Goal: Task Accomplishment & Management: Complete application form

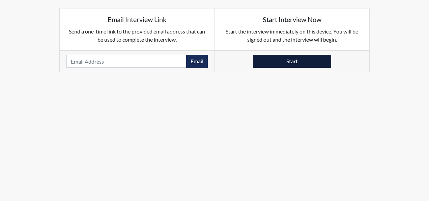
click at [301, 64] on button "Start" at bounding box center [292, 61] width 78 height 13
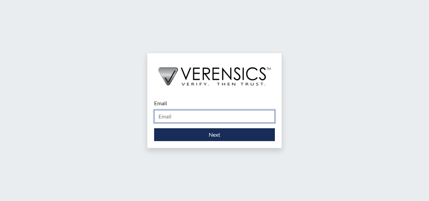
click at [178, 118] on input "Email" at bounding box center [214, 116] width 121 height 13
type input "[PERSON_NAME][EMAIL_ADDRESS][PERSON_NAME][DOMAIN_NAME]"
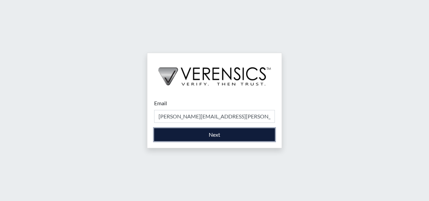
click at [232, 132] on button "Next" at bounding box center [214, 134] width 121 height 13
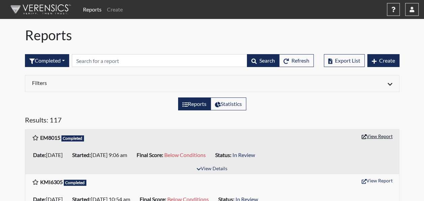
click at [370, 136] on button "View Report" at bounding box center [377, 136] width 37 height 10
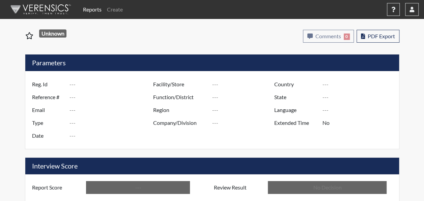
type input "EM8015"
type input "50842"
type input "---"
type input "Corrections Pre-Employment"
type input "Aug 20, 2025"
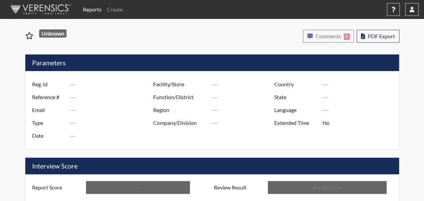
type input "GD&CP*"
type input "[GEOGRAPHIC_DATA]"
type input "[US_STATE]"
type input "English"
type input "Below Conditions"
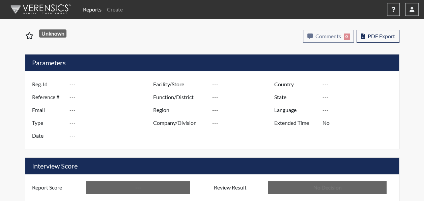
type input "In Review"
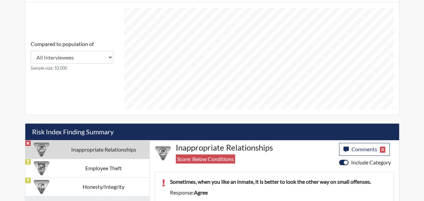
scroll to position [306, 0]
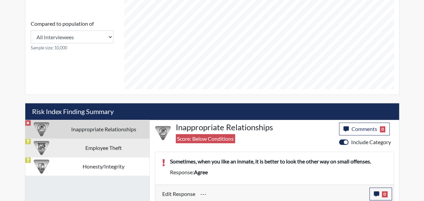
click at [113, 145] on td "Employee Theft" at bounding box center [103, 147] width 91 height 19
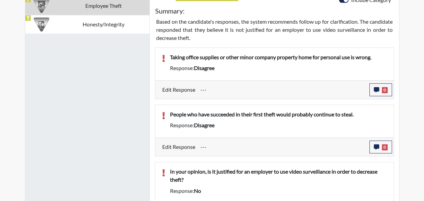
scroll to position [334, 0]
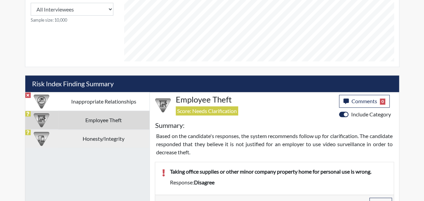
click at [127, 133] on td "Honesty/Integrity" at bounding box center [103, 138] width 91 height 19
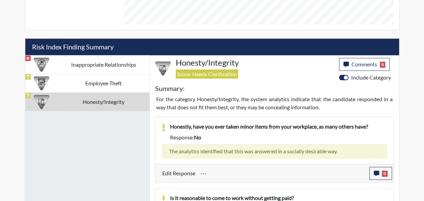
click at [96, 63] on td "Inappropriate Relationships" at bounding box center [103, 64] width 91 height 19
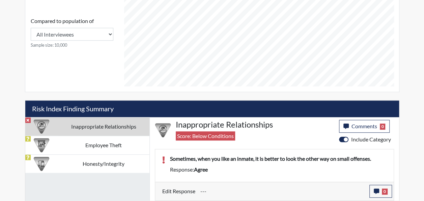
scroll to position [306, 0]
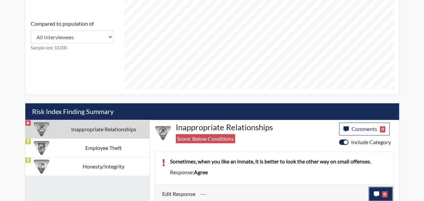
click at [376, 191] on icon "button" at bounding box center [376, 193] width 5 height 5
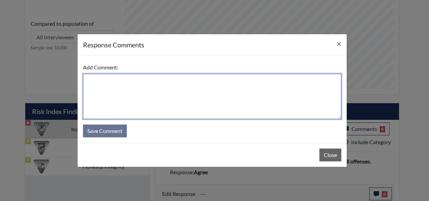
click at [117, 85] on textarea at bounding box center [212, 96] width 259 height 45
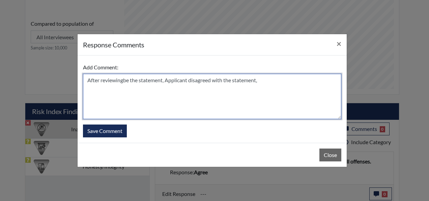
click at [124, 84] on textarea "After reviewingbe the statement, Applicant disagreed with the statement," at bounding box center [212, 96] width 259 height 45
click at [262, 79] on textarea "After reviewing the statement, Applicant disagreed with the statement," at bounding box center [212, 96] width 259 height 45
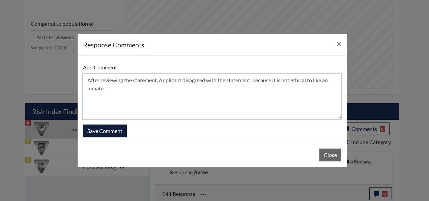
type textarea "After reviewing the statement, Applicant disagreed with the statement, because …"
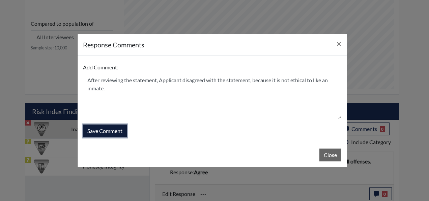
click at [122, 129] on button "Save Comment" at bounding box center [105, 130] width 44 height 13
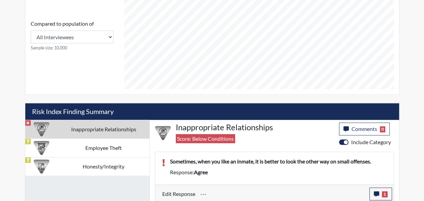
scroll to position [112, 281]
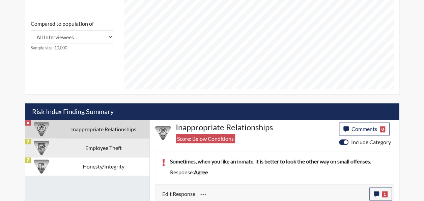
click at [70, 144] on td "Employee Theft" at bounding box center [103, 147] width 91 height 19
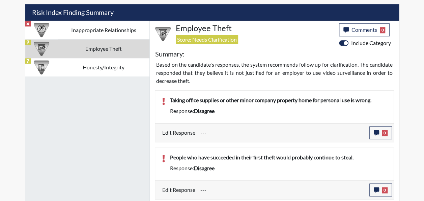
scroll to position [407, 0]
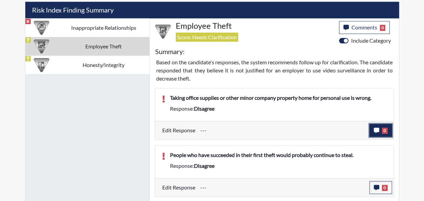
click at [376, 127] on icon "button" at bounding box center [376, 129] width 5 height 5
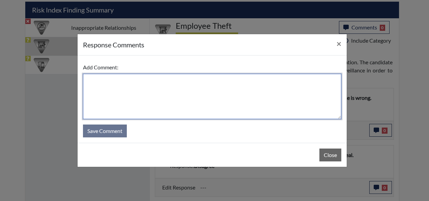
click at [95, 86] on textarea at bounding box center [212, 96] width 259 height 45
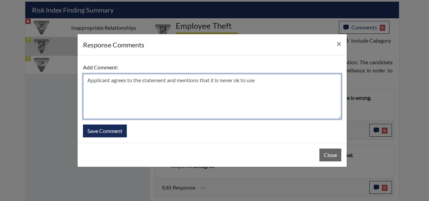
click at [264, 80] on textarea "Applicant agrees to the statement and mentions that it is never ok to use" at bounding box center [212, 96] width 259 height 45
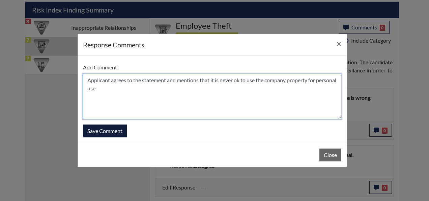
type textarea "Applicant agrees to the statement and mentions that it is never ok to use the c…"
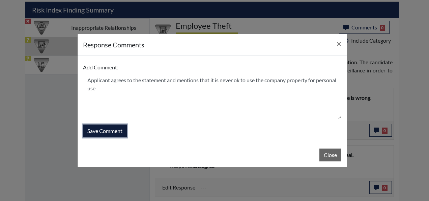
click at [117, 131] on button "Save Comment" at bounding box center [105, 130] width 44 height 13
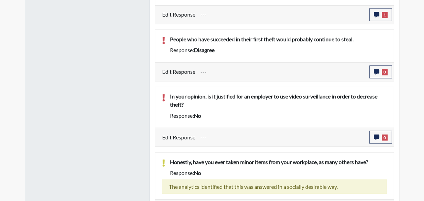
scroll to position [502, 0]
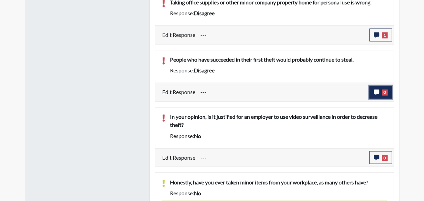
click at [375, 89] on icon "button" at bounding box center [376, 91] width 5 height 5
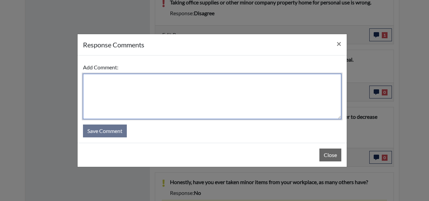
click at [98, 83] on textarea at bounding box center [212, 96] width 259 height 45
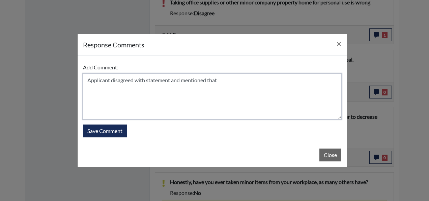
click at [97, 86] on textarea "Applicant disagreed with statement and mentioned that" at bounding box center [212, 96] width 259 height 45
click at [226, 80] on textarea "Applicant disagreed with statement and mentioned that" at bounding box center [212, 96] width 259 height 45
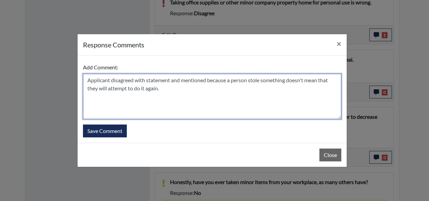
click at [290, 84] on textarea "Applicant disagreed with statement and mentioned because a person stole somethi…" at bounding box center [212, 96] width 259 height 45
click at [289, 81] on textarea "Applicant disagreed with statement and mentioned because a person stole somethi…" at bounding box center [212, 96] width 259 height 45
click at [177, 87] on textarea "Applicant disagreed with statement and mentioned because a person stole somethi…" at bounding box center [212, 96] width 259 height 45
click at [260, 83] on textarea "Applicant disagreed with statement and mentioned because a person stole somethi…" at bounding box center [212, 96] width 259 height 45
click at [287, 82] on textarea "Applicant disagreed with statement and mentioned because a person stole somethi…" at bounding box center [212, 96] width 259 height 45
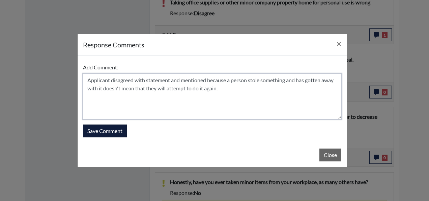
type textarea "Applicant disagreed with statement and mentioned because a person stole somethi…"
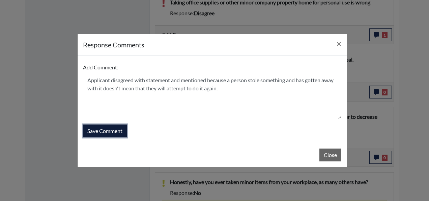
click at [122, 129] on button "Save Comment" at bounding box center [105, 130] width 44 height 13
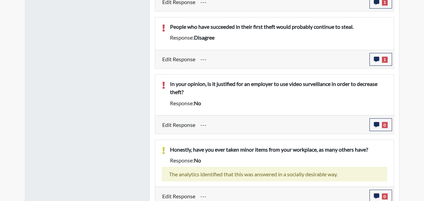
scroll to position [536, 0]
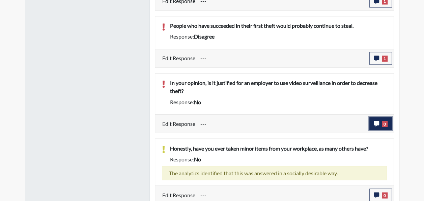
click at [377, 121] on icon "button" at bounding box center [376, 123] width 5 height 5
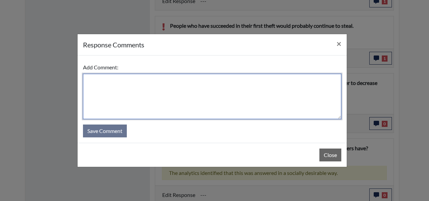
click at [98, 84] on textarea at bounding box center [212, 96] width 259 height 45
type textarea "A"
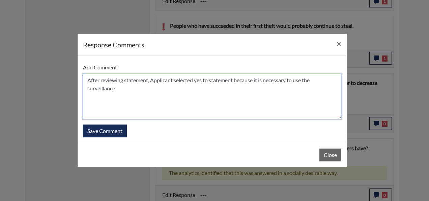
click at [123, 88] on textarea "After reviewing statement, Applicant selected yes to statement because it is ne…" at bounding box center [212, 96] width 259 height 45
click at [170, 102] on textarea "After reviewing statement, Applicant selected yes to statement because it is ne…" at bounding box center [212, 96] width 259 height 45
type textarea "After reviewing statement, Applicant selected yes to statement because it is ne…"
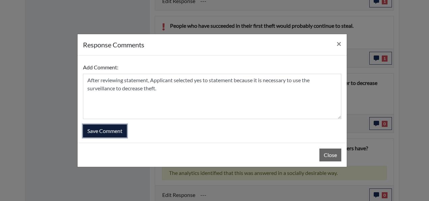
click at [109, 130] on button "Save Comment" at bounding box center [105, 130] width 44 height 13
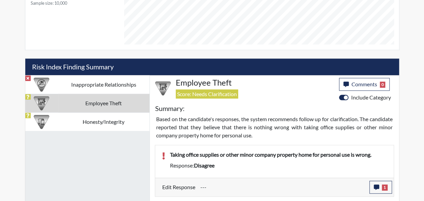
scroll to position [367, 0]
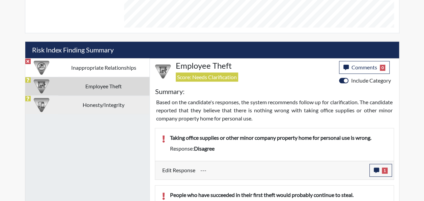
click at [93, 102] on td "Honesty/Integrity" at bounding box center [103, 104] width 91 height 19
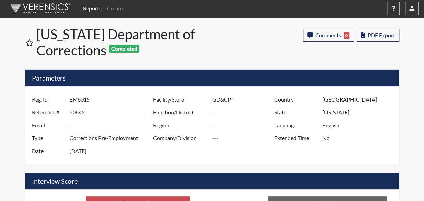
scroll to position [0, 0]
